Goal: Participate in discussion

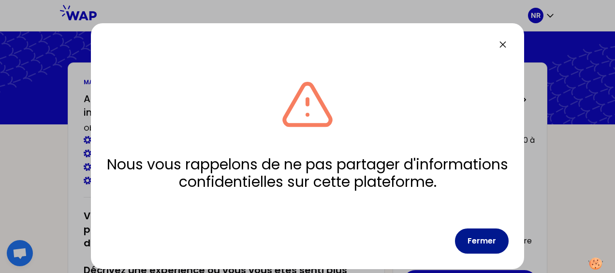
click at [474, 242] on button "Fermer" at bounding box center [482, 240] width 54 height 25
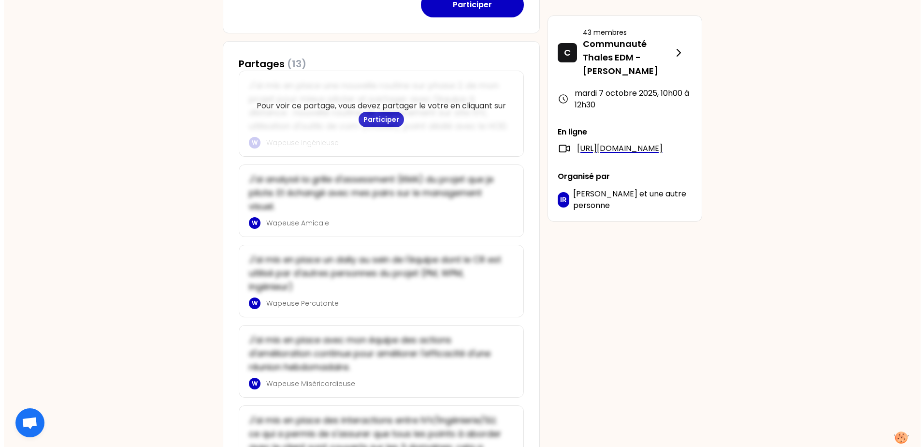
scroll to position [242, 0]
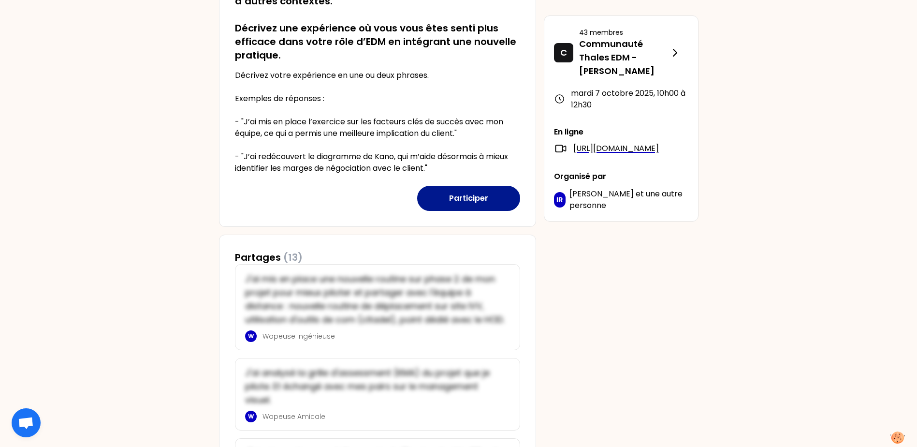
click at [454, 204] on button "Participer" at bounding box center [468, 198] width 103 height 25
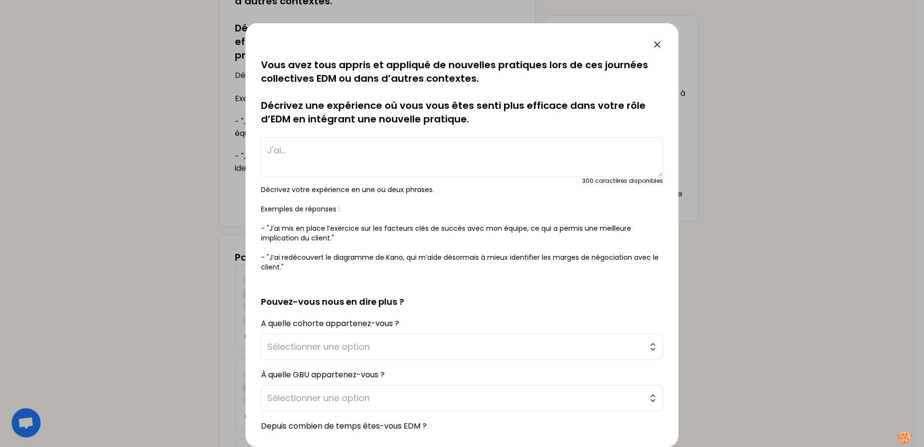
click at [299, 150] on textarea at bounding box center [462, 157] width 402 height 40
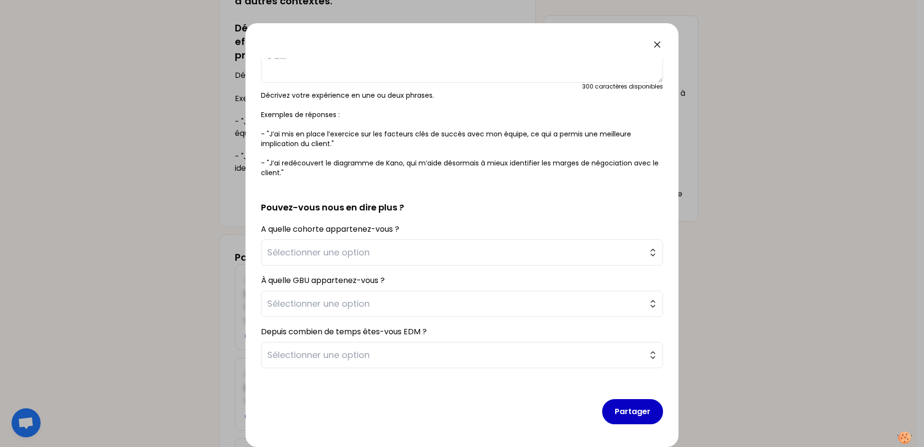
scroll to position [95, 0]
click at [487, 248] on button "Sélectionner une option" at bounding box center [462, 252] width 402 height 26
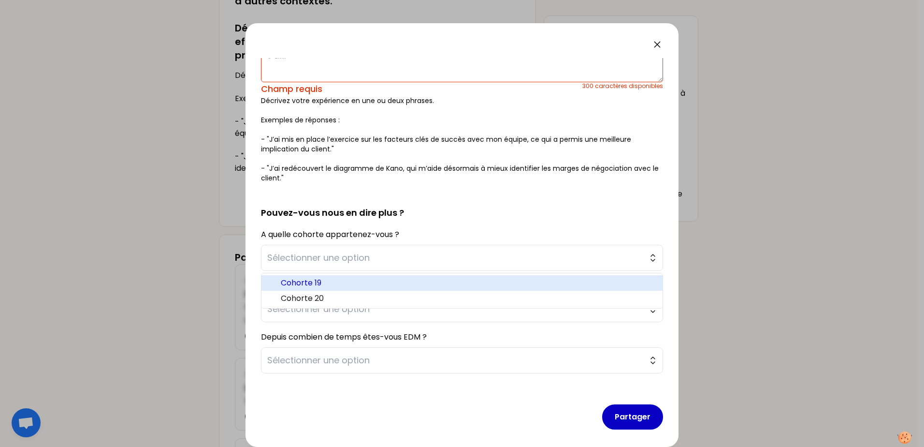
click at [316, 272] on span "Cohorte 19" at bounding box center [468, 283] width 374 height 12
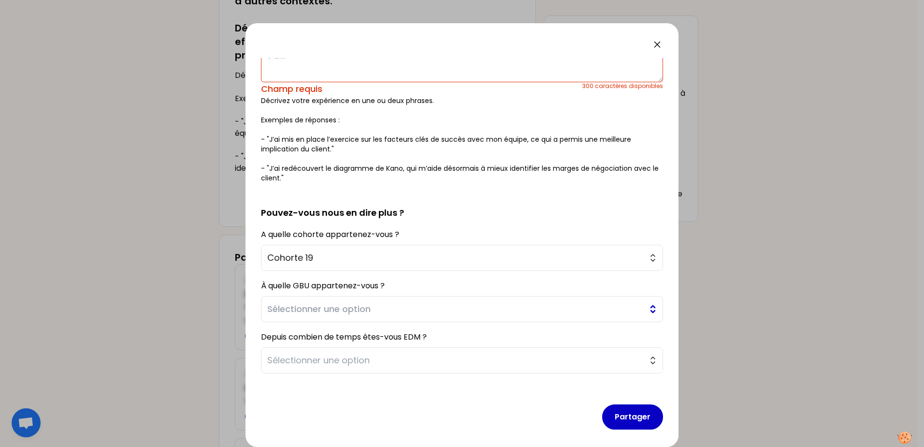
click at [364, 272] on span "Sélectionner une option" at bounding box center [455, 309] width 376 height 14
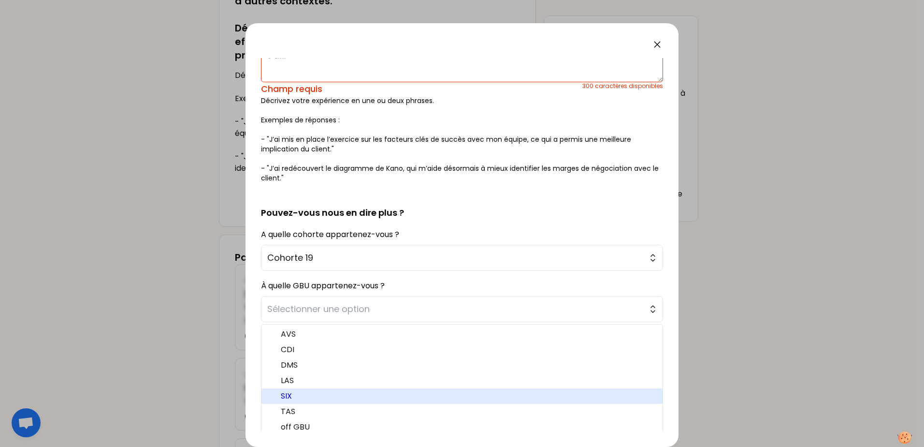
click at [293, 272] on span "SIX" at bounding box center [468, 396] width 374 height 12
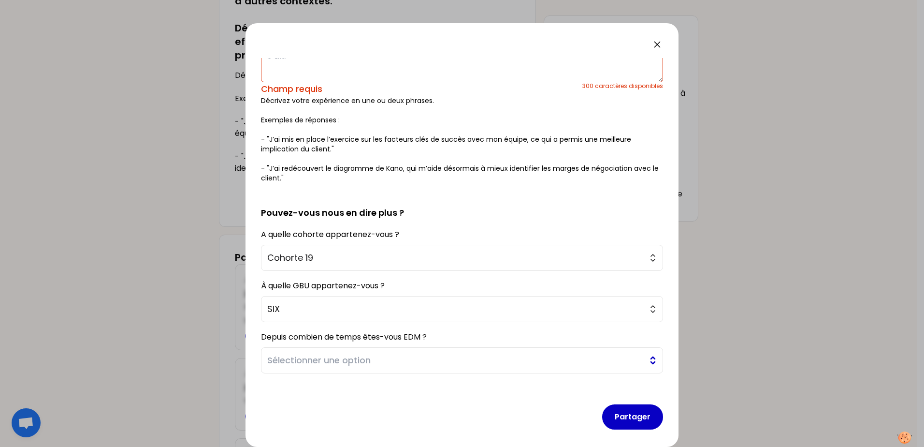
click at [336, 272] on span "Sélectionner une option" at bounding box center [455, 360] width 376 height 14
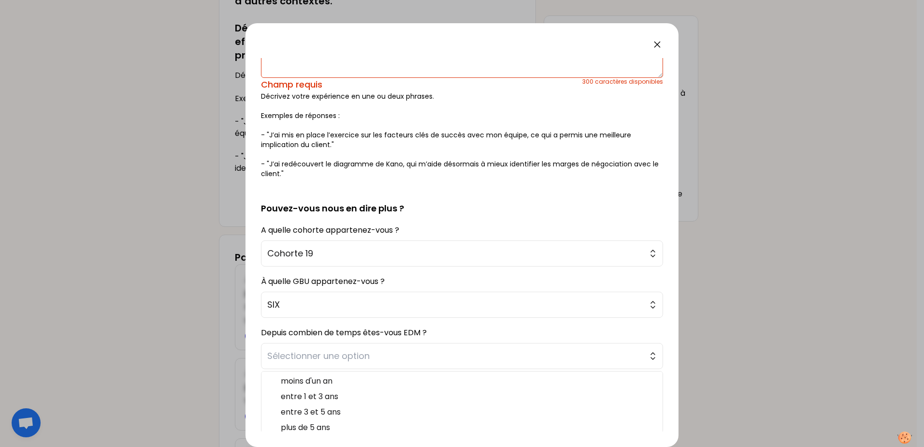
scroll to position [101, 0]
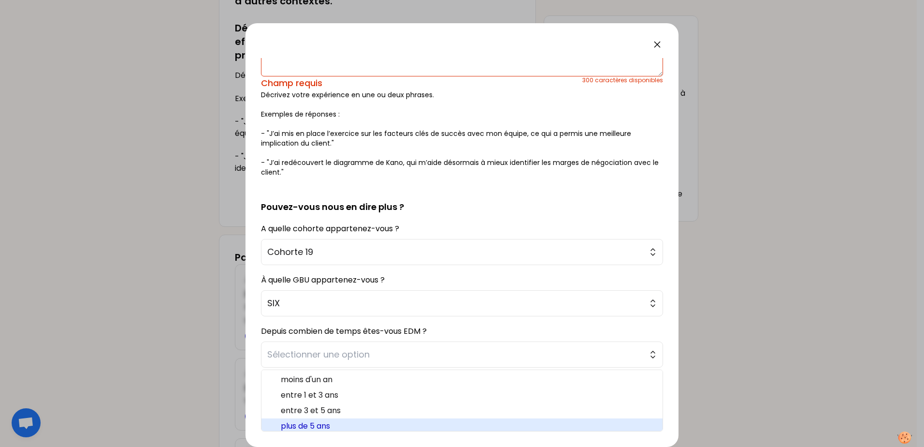
click at [331, 272] on span "plus de 5 ans" at bounding box center [468, 426] width 374 height 12
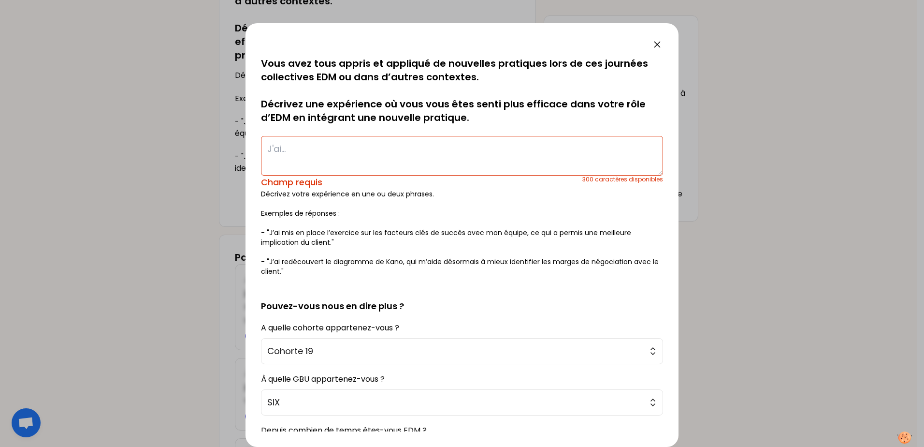
scroll to position [0, 0]
click at [293, 151] on textarea at bounding box center [462, 157] width 402 height 40
type textarea "J'ai"
click at [301, 149] on textarea "J'ai" at bounding box center [462, 157] width 402 height 40
click at [320, 156] on textarea "J'ai" at bounding box center [462, 157] width 402 height 40
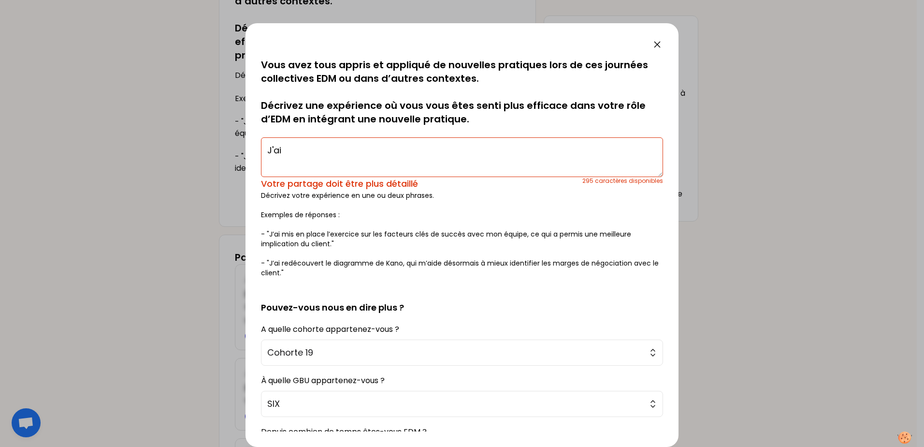
click at [338, 155] on textarea "J'ai" at bounding box center [462, 157] width 402 height 40
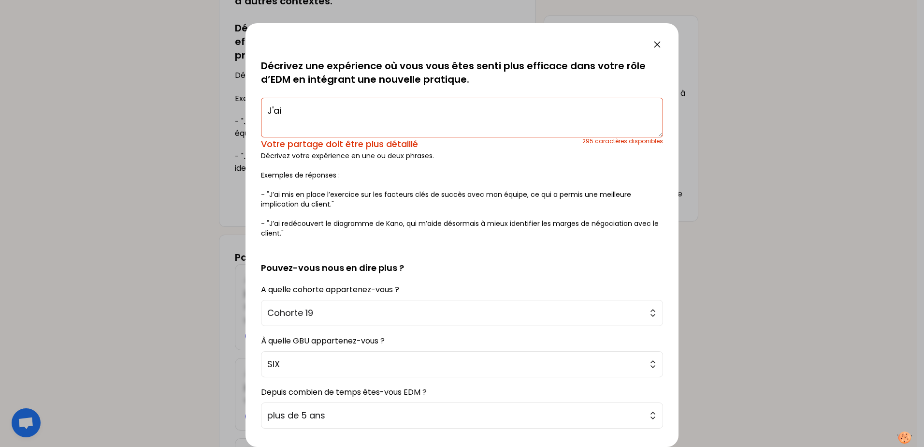
scroll to position [4, 0]
